Goal: Information Seeking & Learning: Find contact information

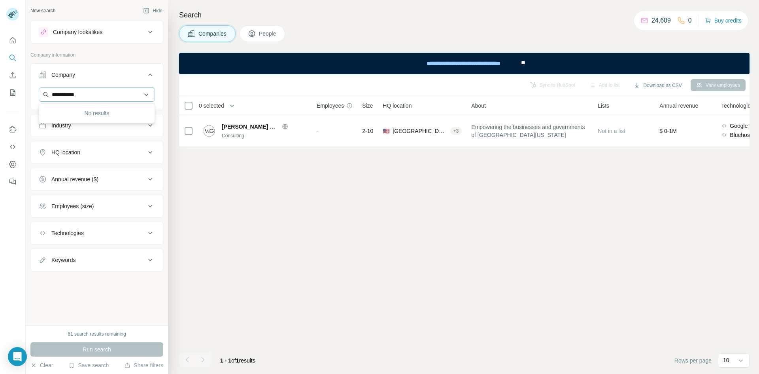
click at [102, 95] on input "**********" at bounding box center [97, 94] width 116 height 14
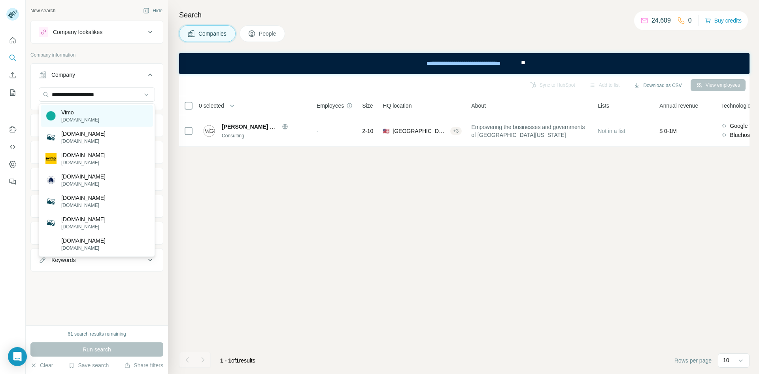
type input "**********"
click at [72, 117] on p "[DOMAIN_NAME]" at bounding box center [80, 119] width 38 height 7
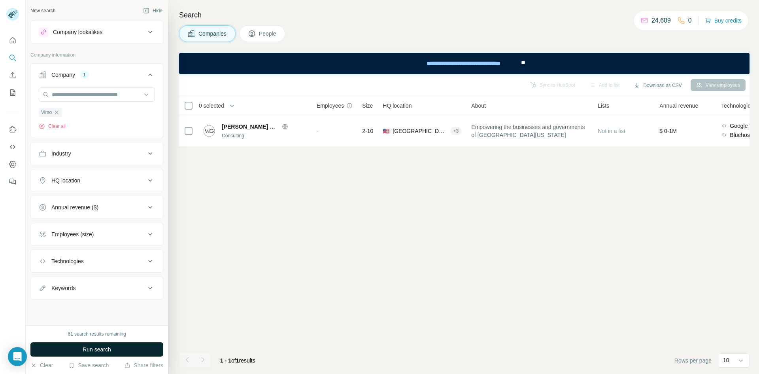
click at [139, 350] on button "Run search" at bounding box center [96, 349] width 133 height 14
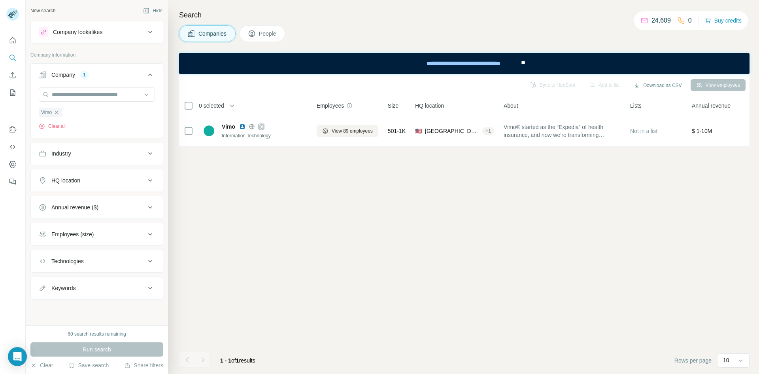
drag, startPoint x: 264, startPoint y: 32, endPoint x: 264, endPoint y: 36, distance: 4.7
click at [264, 31] on span "People" at bounding box center [268, 34] width 18 height 8
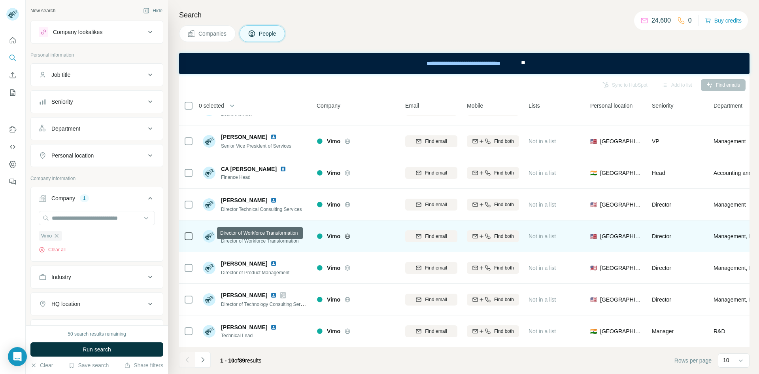
scroll to position [89, 0]
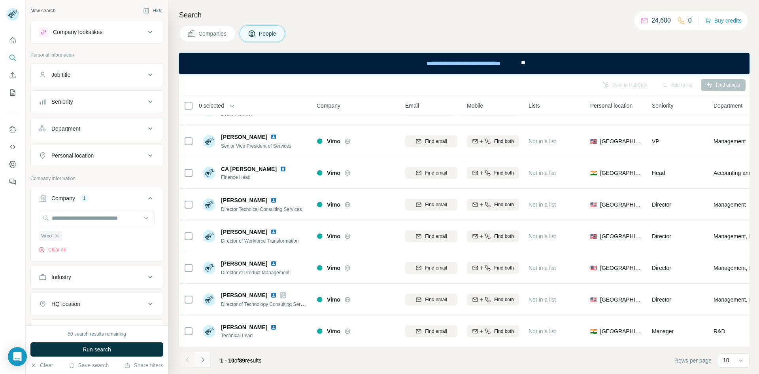
click at [203, 358] on icon "Navigate to next page" at bounding box center [203, 359] width 8 height 8
click at [203, 360] on icon "Navigate to next page" at bounding box center [203, 359] width 8 height 8
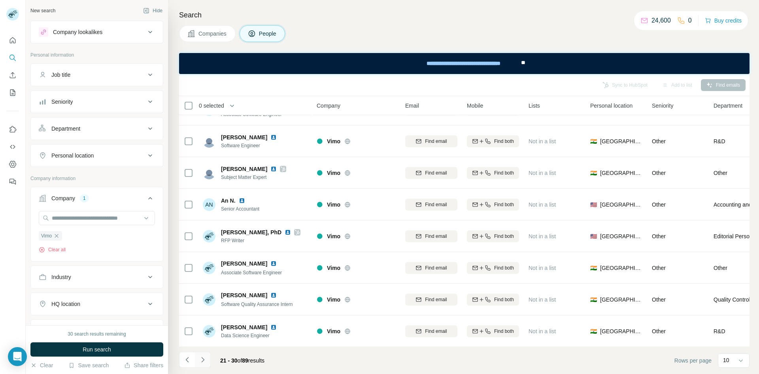
click at [204, 358] on icon "Navigate to next page" at bounding box center [203, 359] width 8 height 8
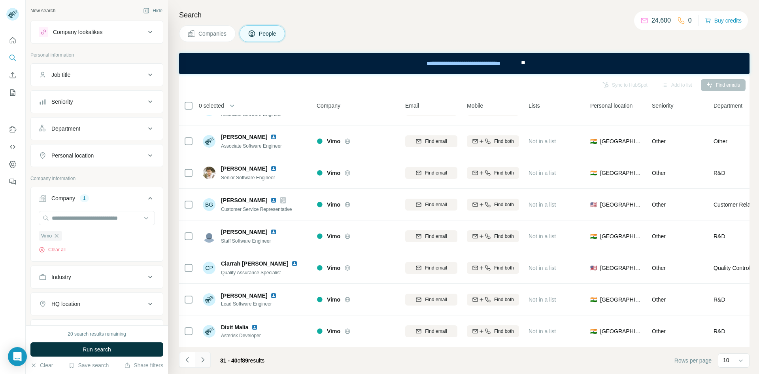
click at [206, 359] on icon "Navigate to next page" at bounding box center [203, 359] width 8 height 8
click at [202, 358] on icon "Navigate to next page" at bounding box center [203, 359] width 8 height 8
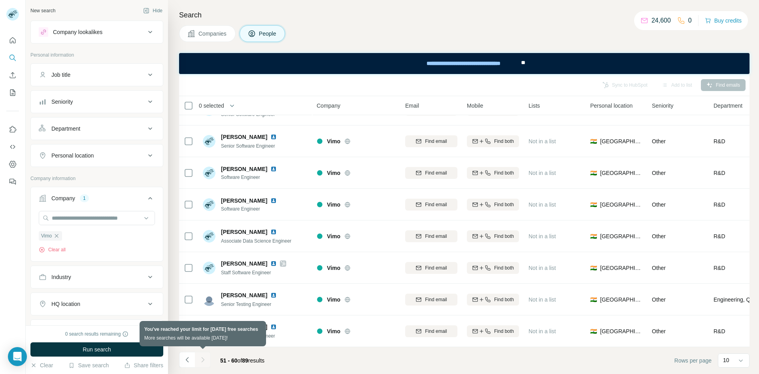
click at [203, 361] on div at bounding box center [203, 359] width 16 height 16
click at [203, 360] on div at bounding box center [203, 359] width 16 height 16
click at [145, 74] on icon at bounding box center [149, 74] width 9 height 9
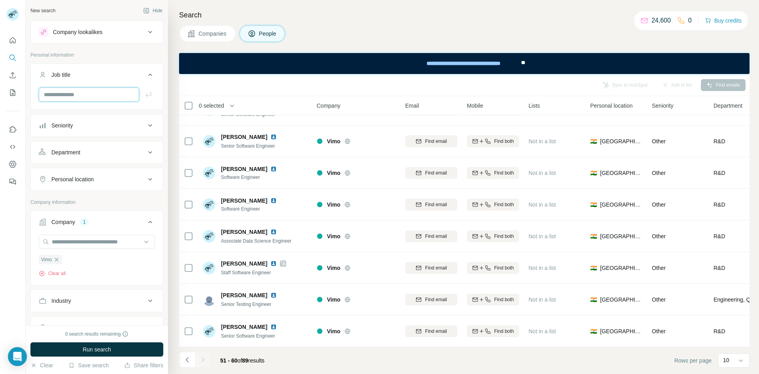
click at [99, 92] on input "text" at bounding box center [89, 94] width 100 height 14
click at [78, 94] on input "text" at bounding box center [89, 94] width 100 height 14
type input "**********"
click at [103, 350] on span "Run search" at bounding box center [97, 349] width 28 height 8
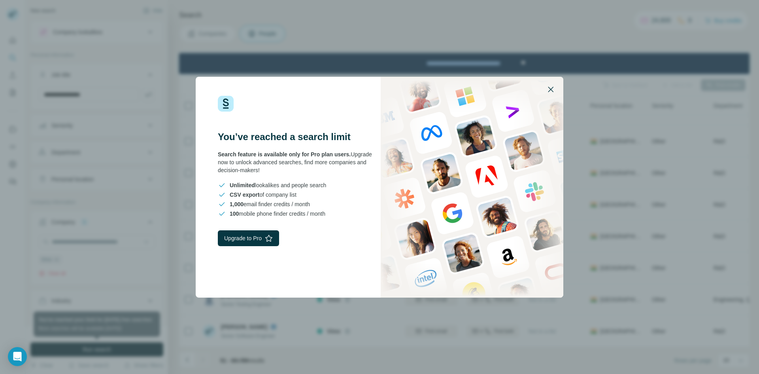
click at [551, 88] on icon "button" at bounding box center [550, 89] width 9 height 9
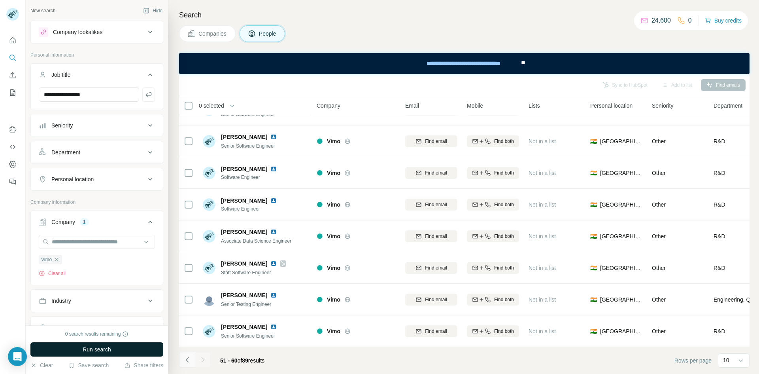
click at [185, 359] on icon "Navigate to previous page" at bounding box center [187, 359] width 8 height 8
click at [186, 359] on icon "Navigate to previous page" at bounding box center [187, 359] width 8 height 8
click at [184, 359] on icon "Navigate to previous page" at bounding box center [187, 359] width 8 height 8
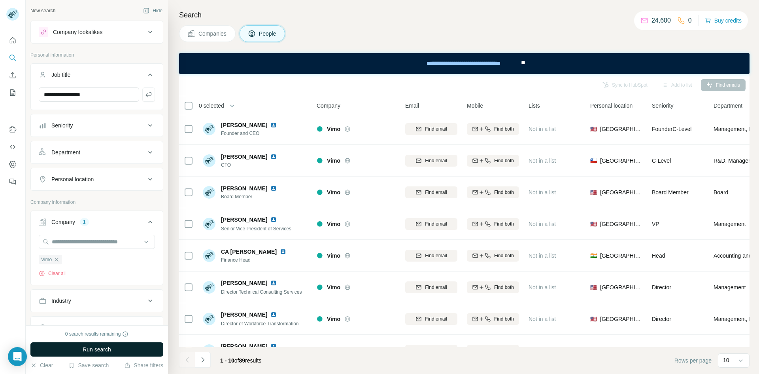
scroll to position [0, 0]
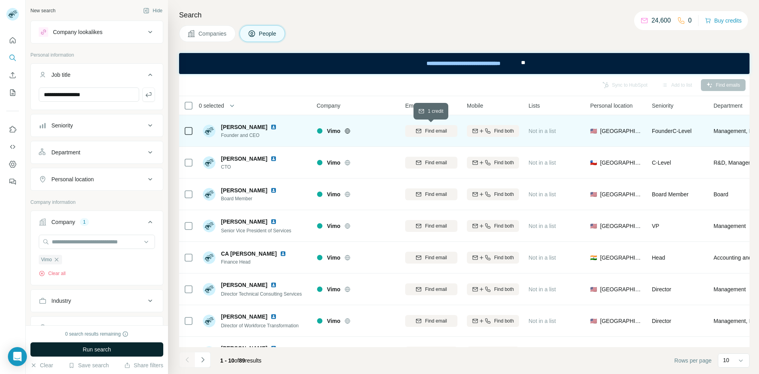
click at [431, 131] on span "Find email" at bounding box center [436, 130] width 22 height 7
